Goal: Information Seeking & Learning: Learn about a topic

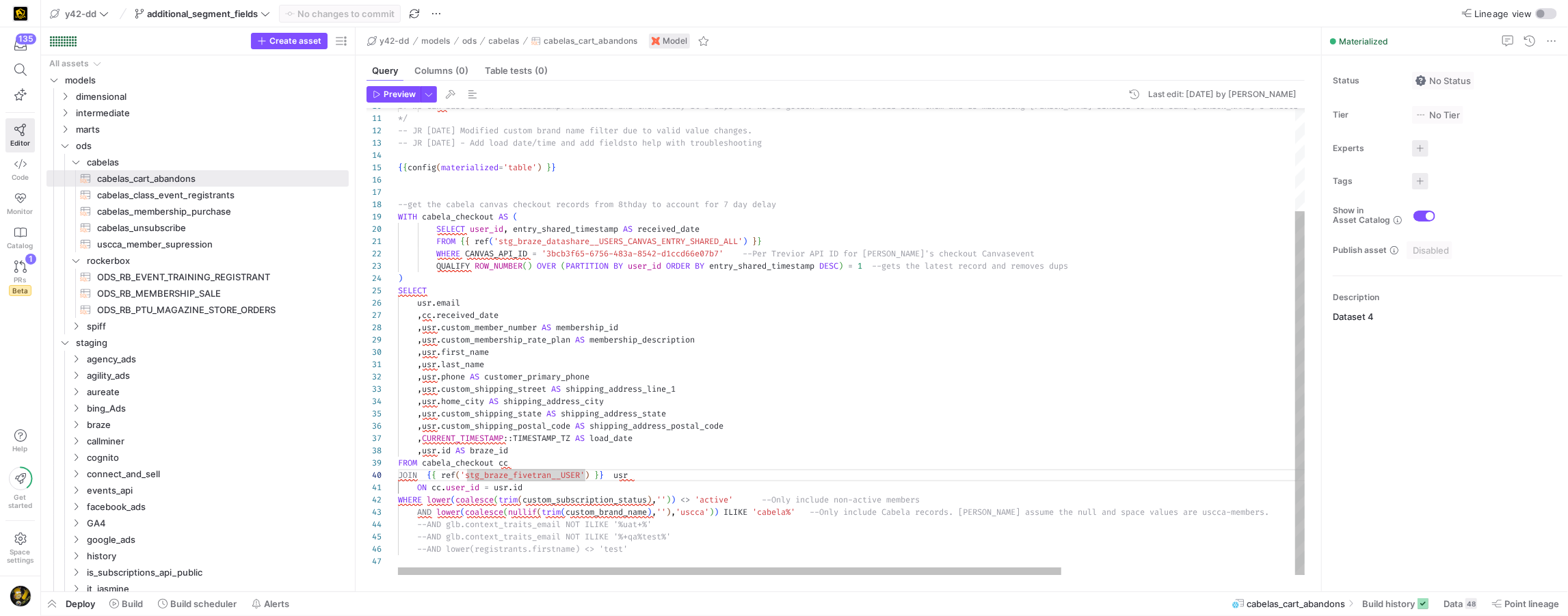
scroll to position [111, 69]
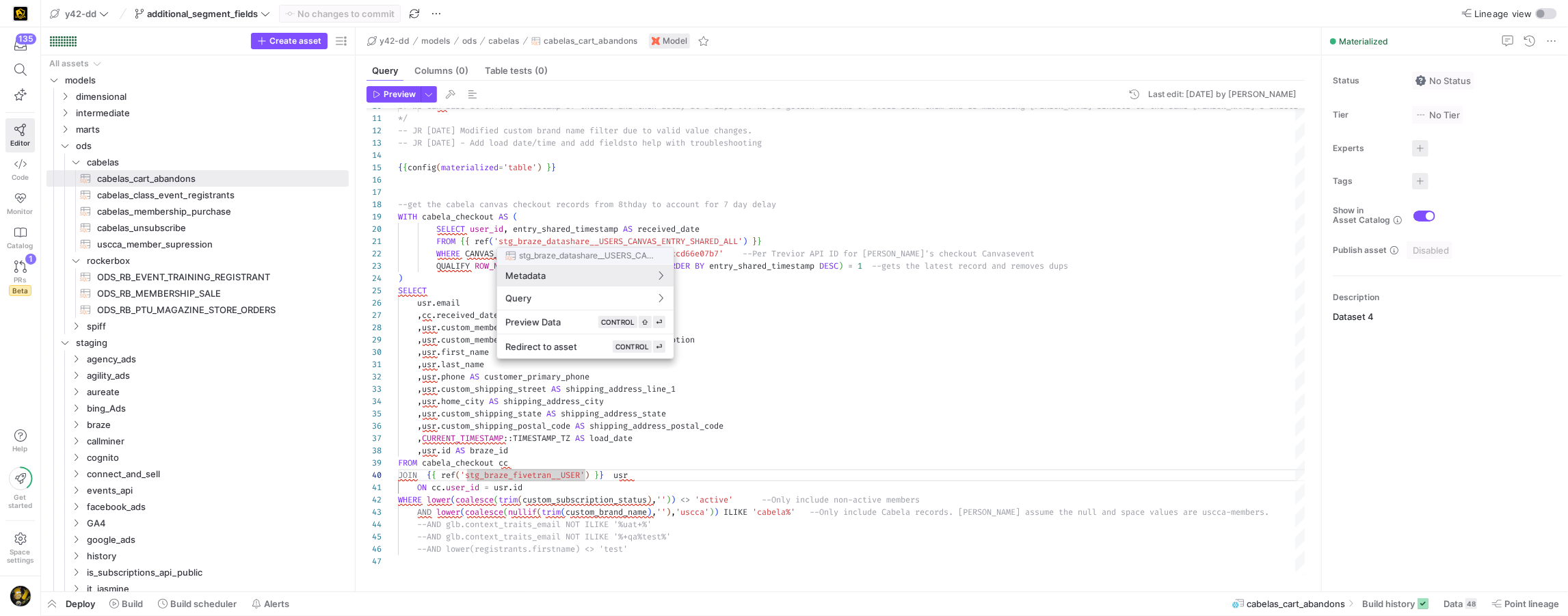
click at [65, 146] on div at bounding box center [784, 308] width 1568 height 616
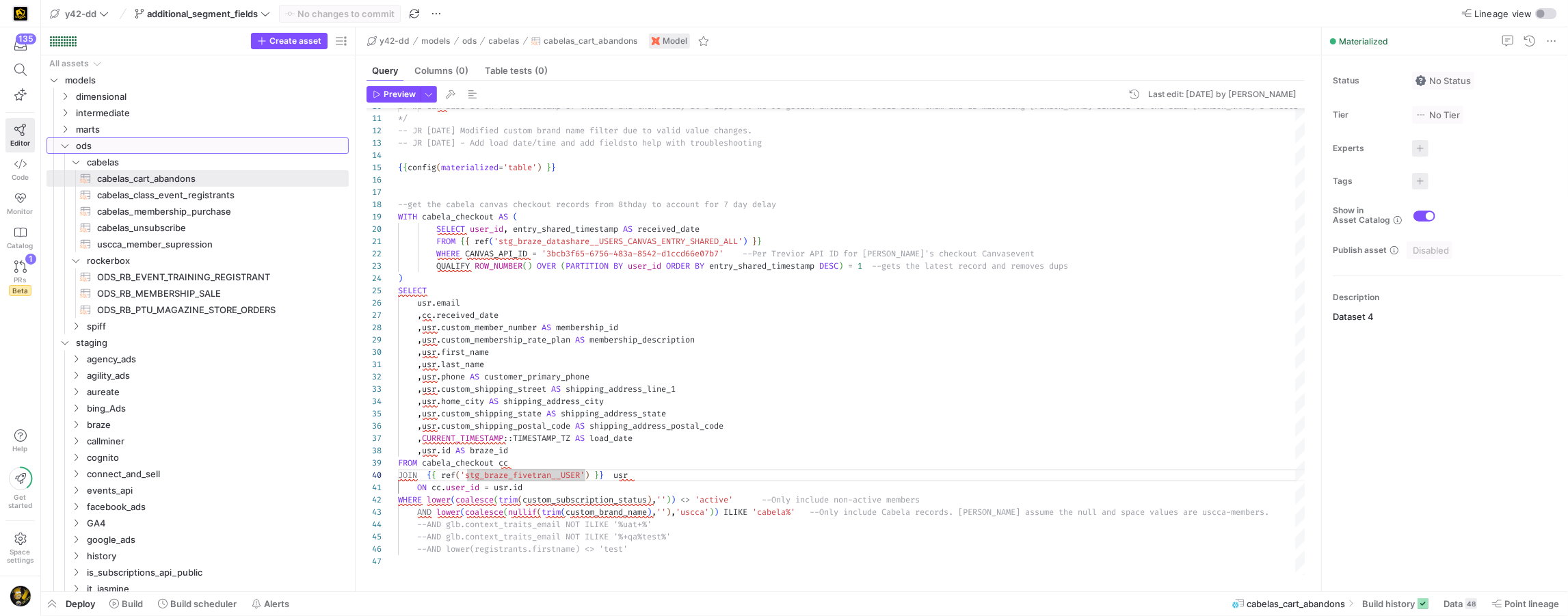
click at [65, 146] on icon "Press SPACE to select this row." at bounding box center [65, 146] width 10 height 8
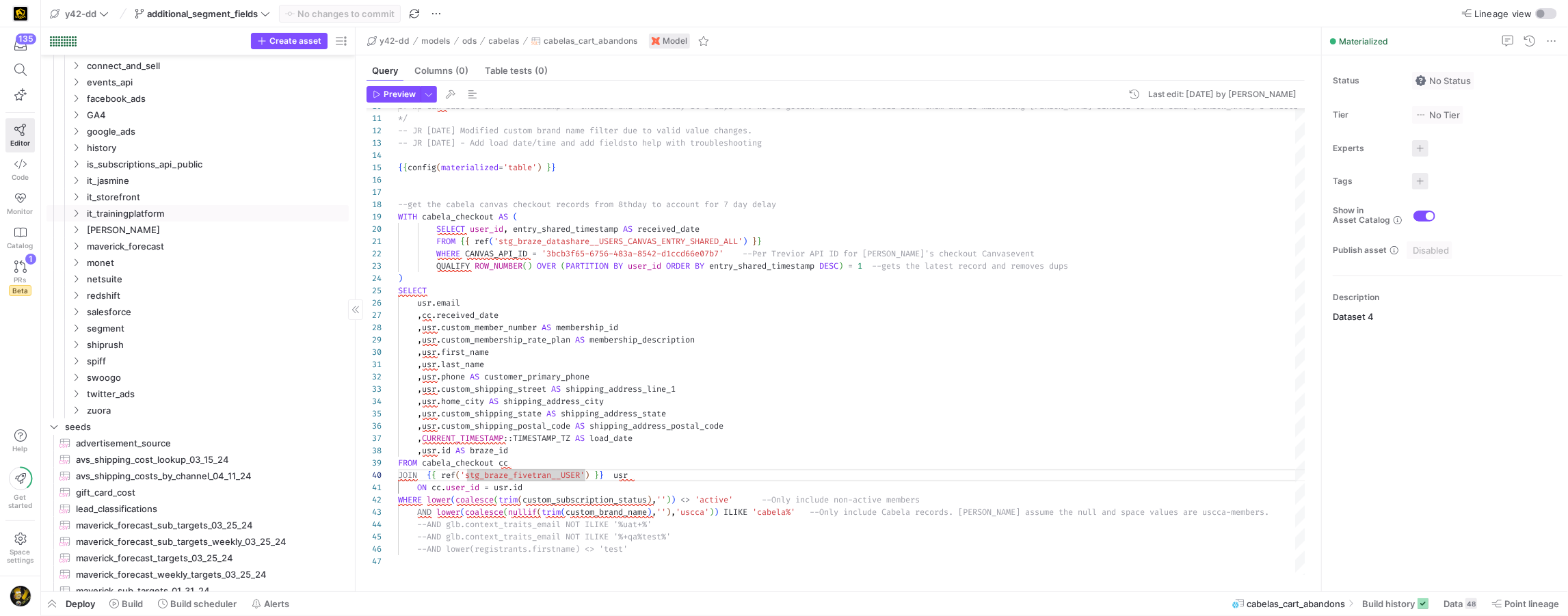
scroll to position [0, 0]
click at [73, 322] on icon "Press SPACE to select this row." at bounding box center [76, 324] width 10 height 8
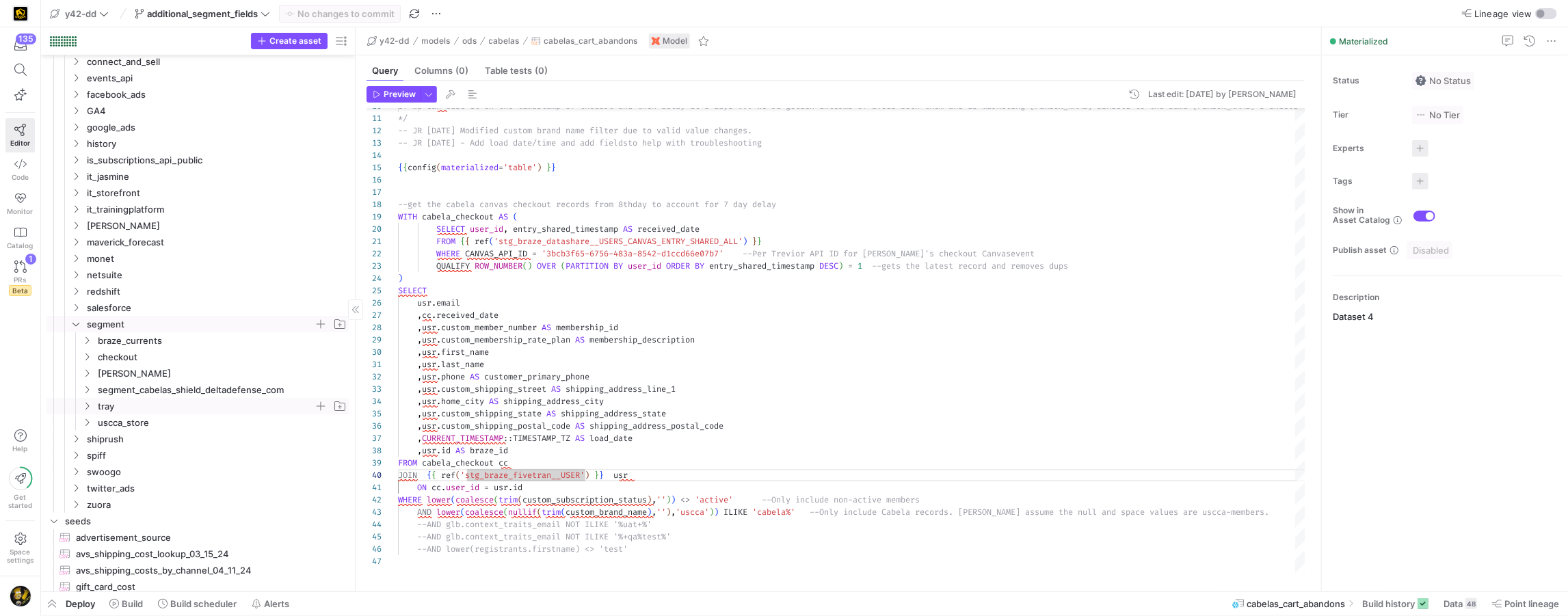
click at [89, 405] on icon "Press SPACE to select this row." at bounding box center [87, 406] width 10 height 8
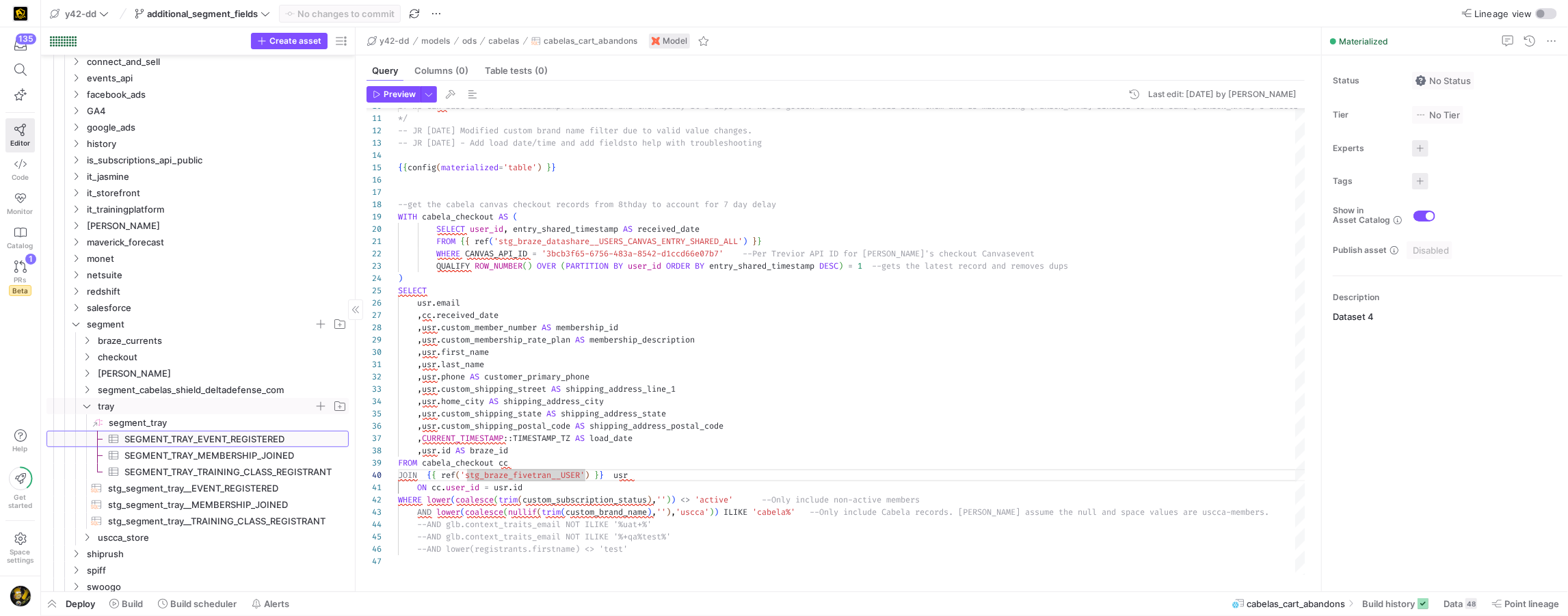
click at [207, 441] on span "SEGMENT_TRAY_EVENT_REGISTERED​​​​​​​​​" at bounding box center [229, 439] width 208 height 16
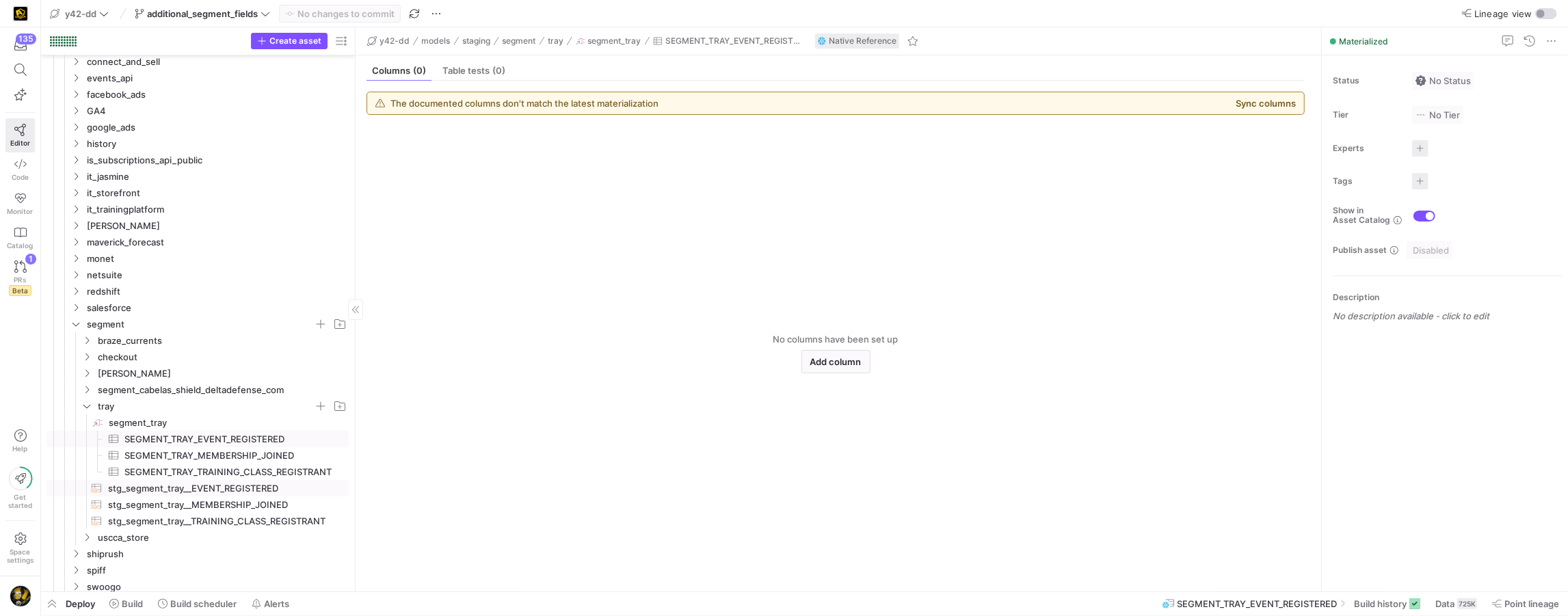
click at [262, 491] on span "stg_segment_tray__EVENT_REGISTERED​​​​​​​​​​" at bounding box center [220, 489] width 225 height 16
click at [381, 73] on span "Query" at bounding box center [385, 71] width 26 height 9
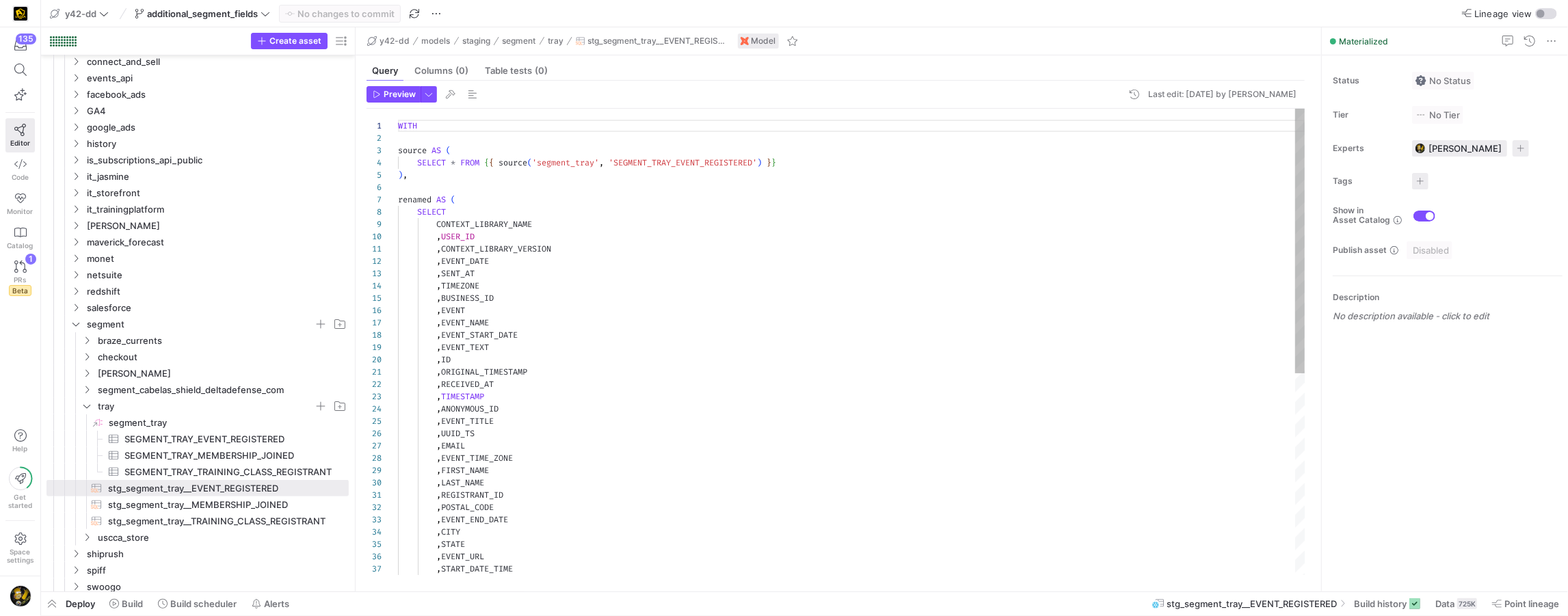
scroll to position [123, 0]
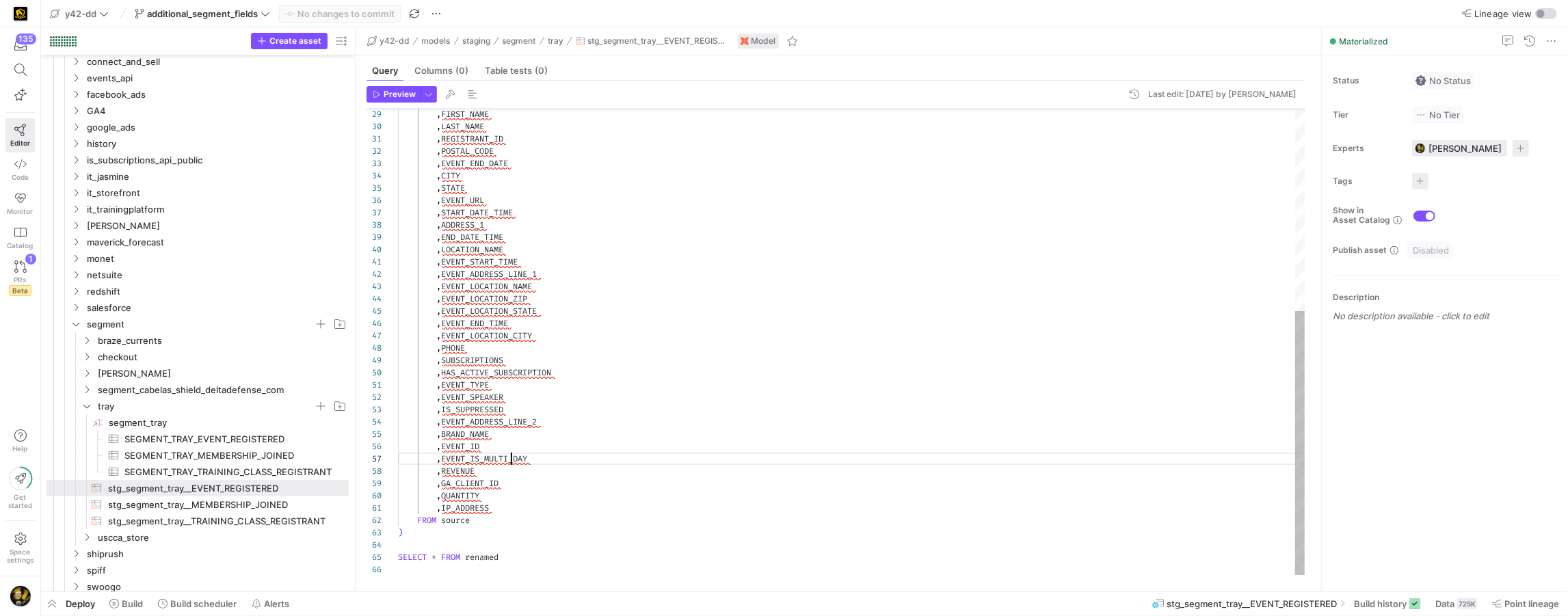
click at [511, 457] on div ", FIRST_NAME , LAST_NAME , REGISTRANT_ID , POSTAL_CODE , EVENT_END_DATE , CITY …" at bounding box center [851, 164] width 907 height 824
click at [299, 523] on span "stg_segment_tray__TRAINING_CLASS_REGISTRANT​​​​​​​​​​" at bounding box center [220, 521] width 225 height 16
type textarea "WITH source AS ( SELECT * FROM {{ source('segment_tray', 'SEGMENT_TRAY_TRAINING…"
